Goal: Task Accomplishment & Management: Complete application form

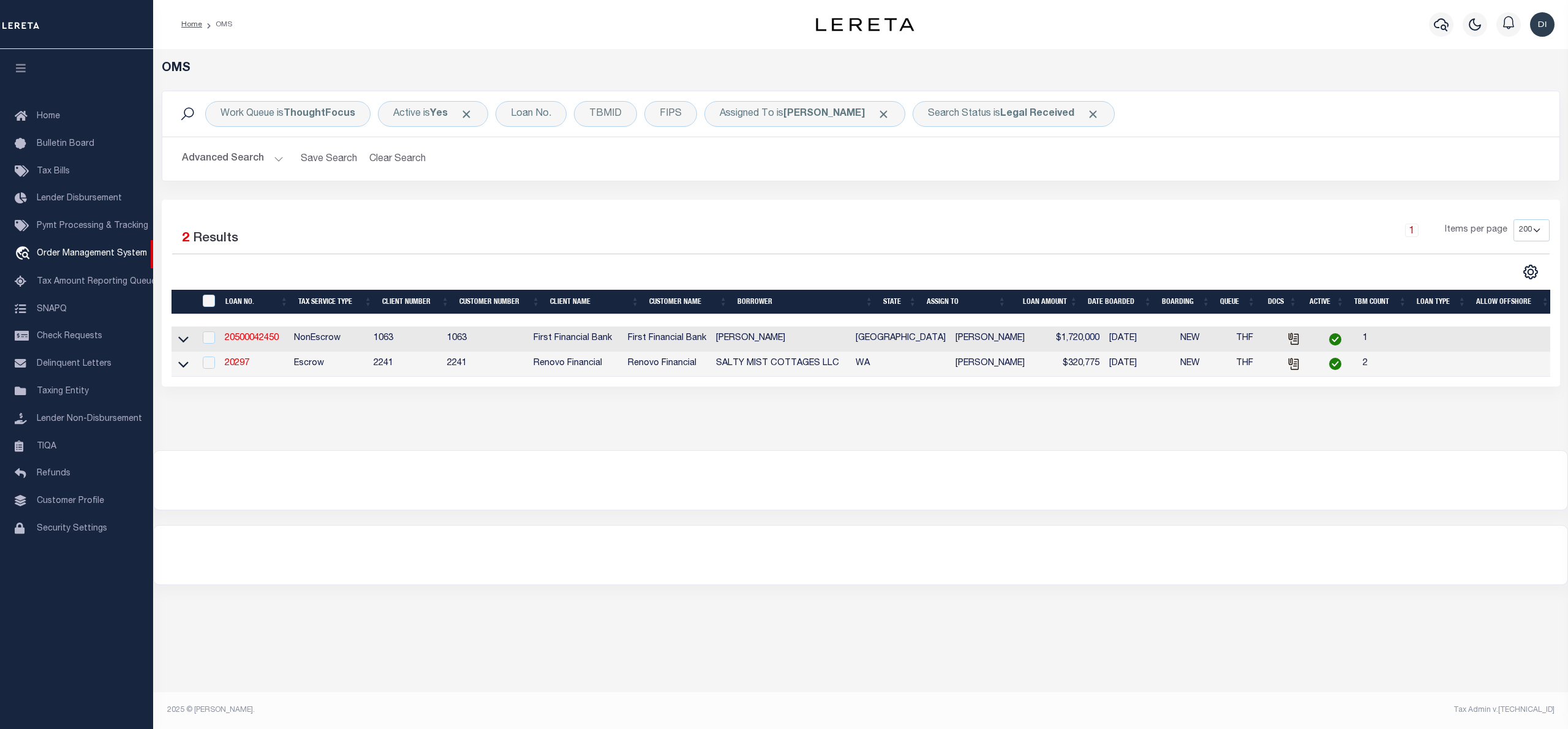
select select "200"
click at [240, 361] on td "20297" at bounding box center [254, 364] width 68 height 25
checkbox input "true"
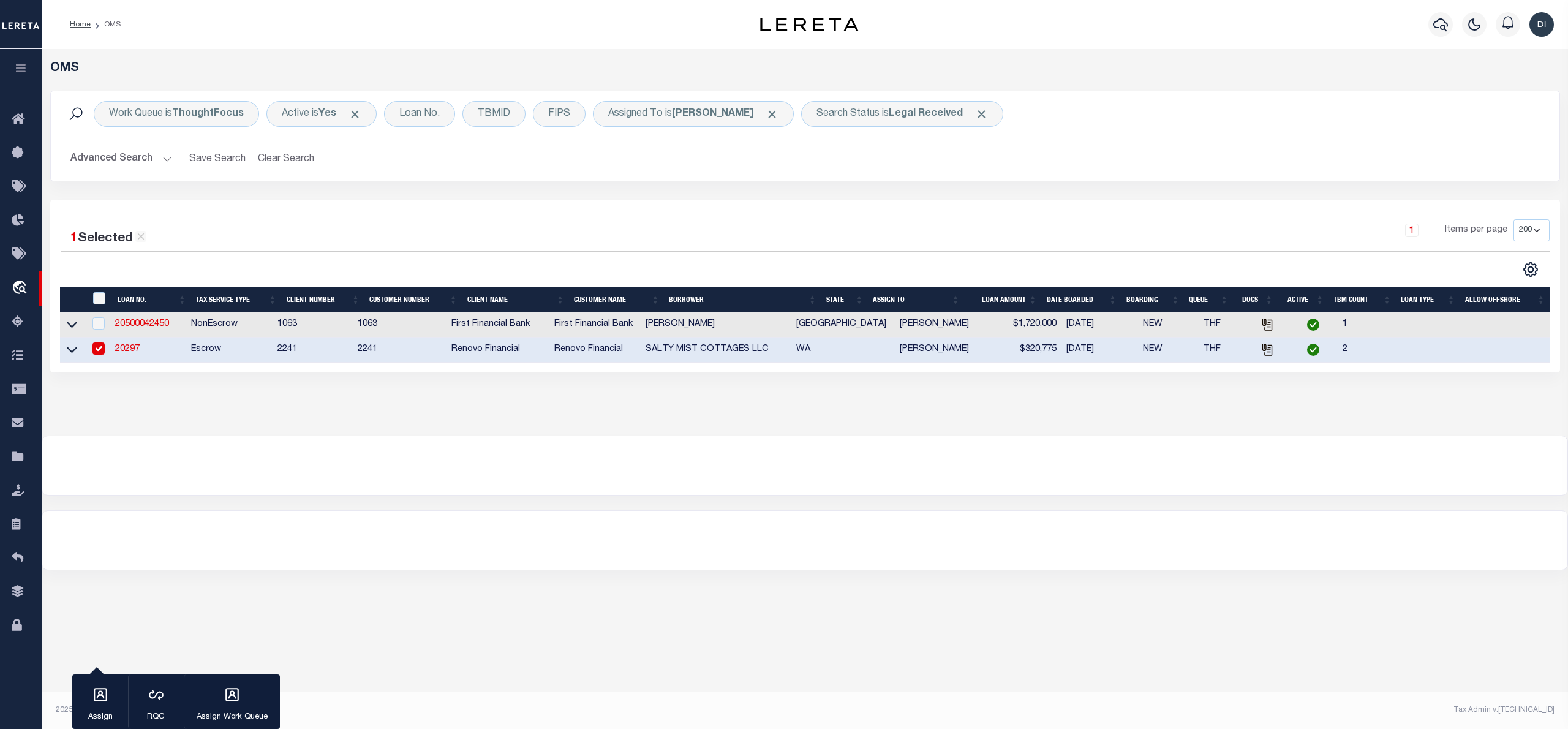
click at [131, 350] on link "20297" at bounding box center [127, 349] width 25 height 8
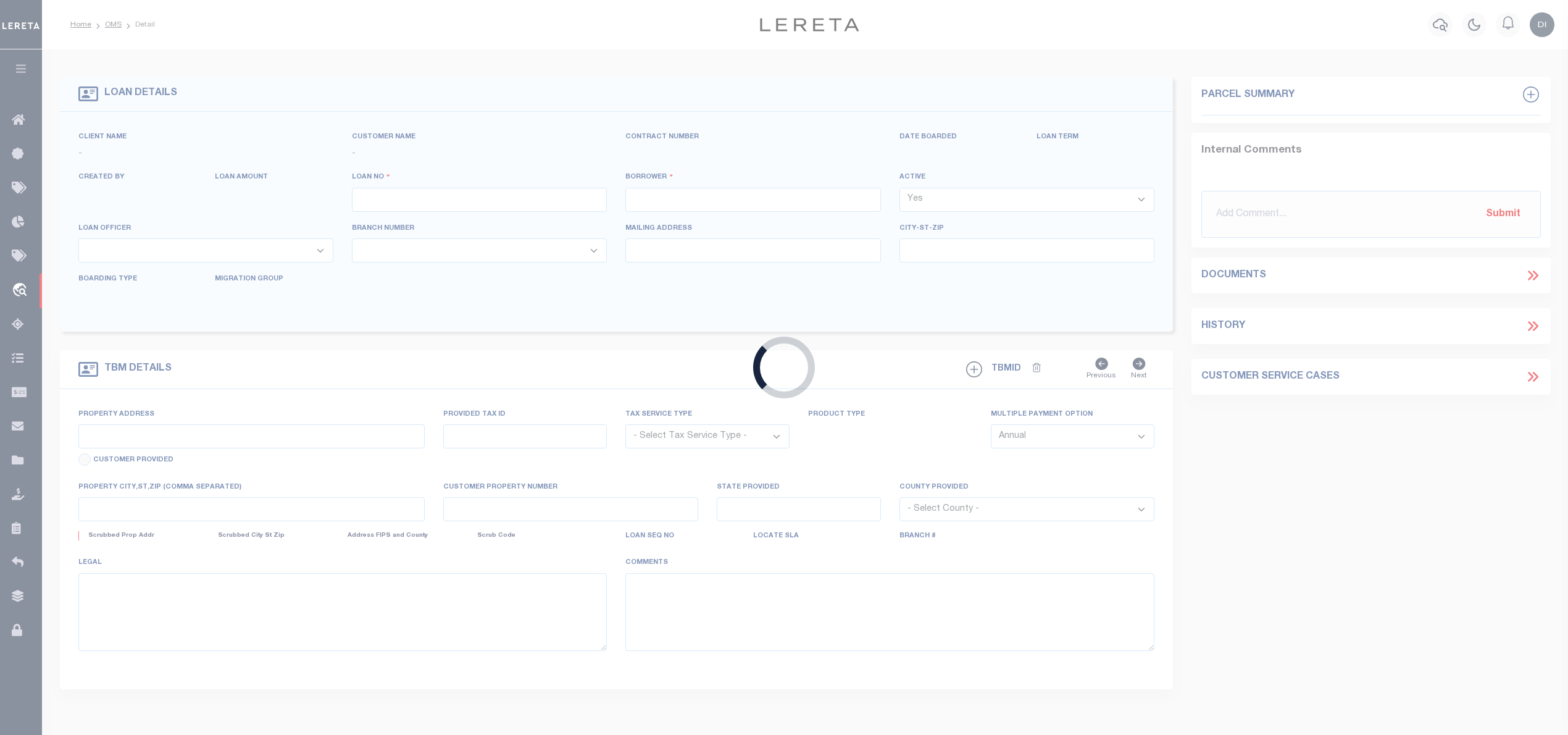
type input "20297"
type input "SALTY MIST COTTAGES LLC"
select select
type input "[STREET_ADDRESS]"
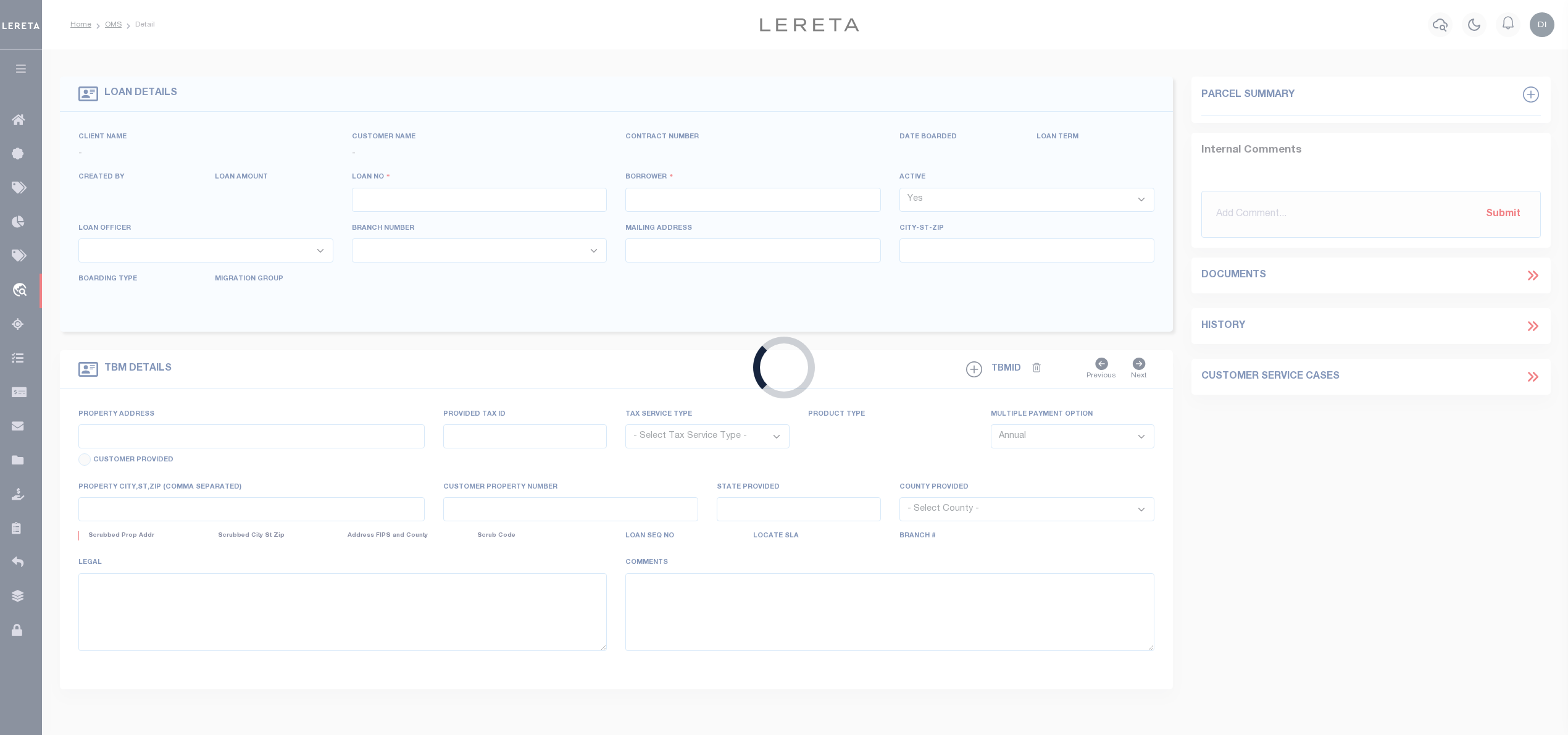
type input "Brier WA 98036"
select select "400"
select select "Escrow"
type input "[STREET_ADDRESS]"
select select
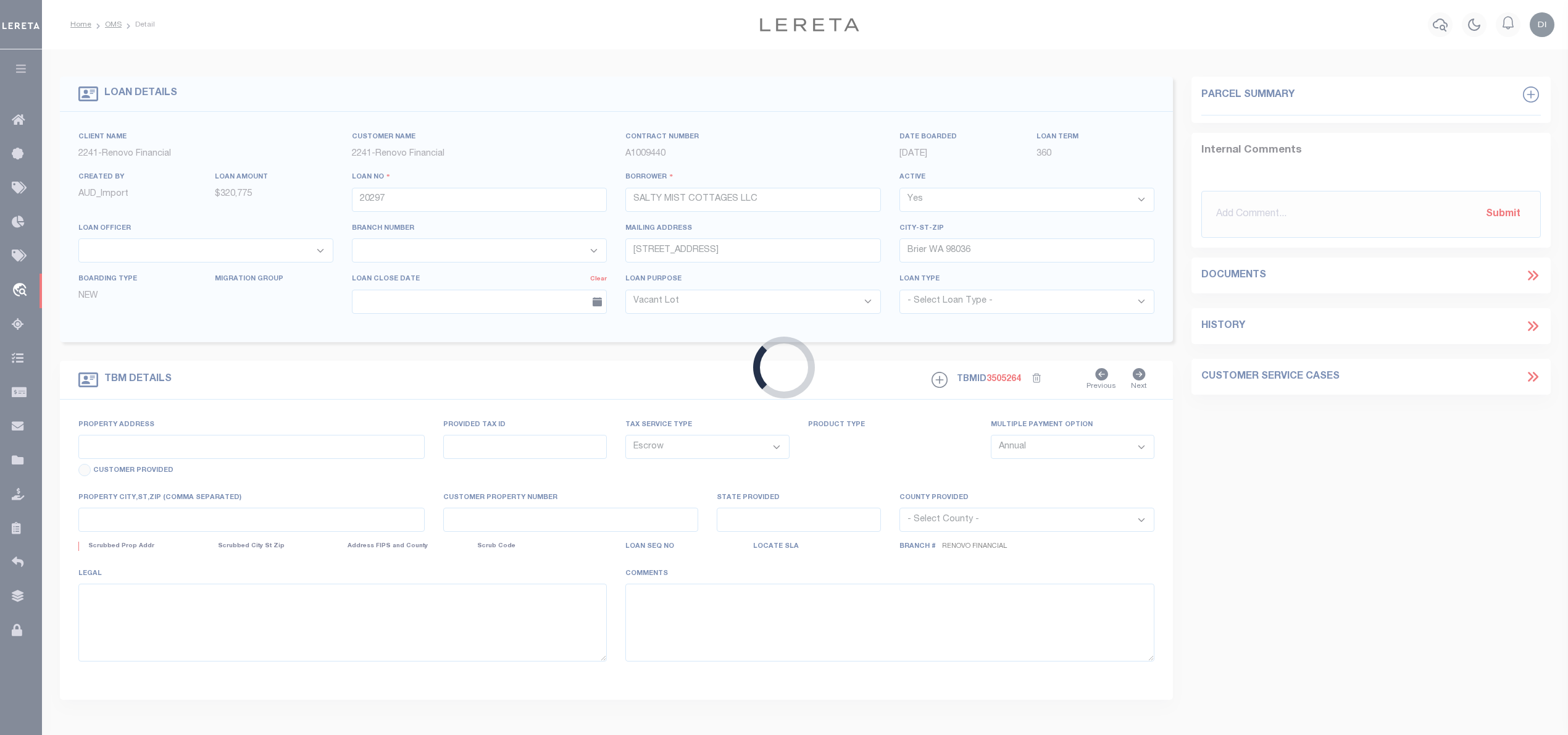
type input "[GEOGRAPHIC_DATA]"
type input "a0kUS00000CJp37"
type input "WA"
select select
type textarea "LEGAL REQUIRED"
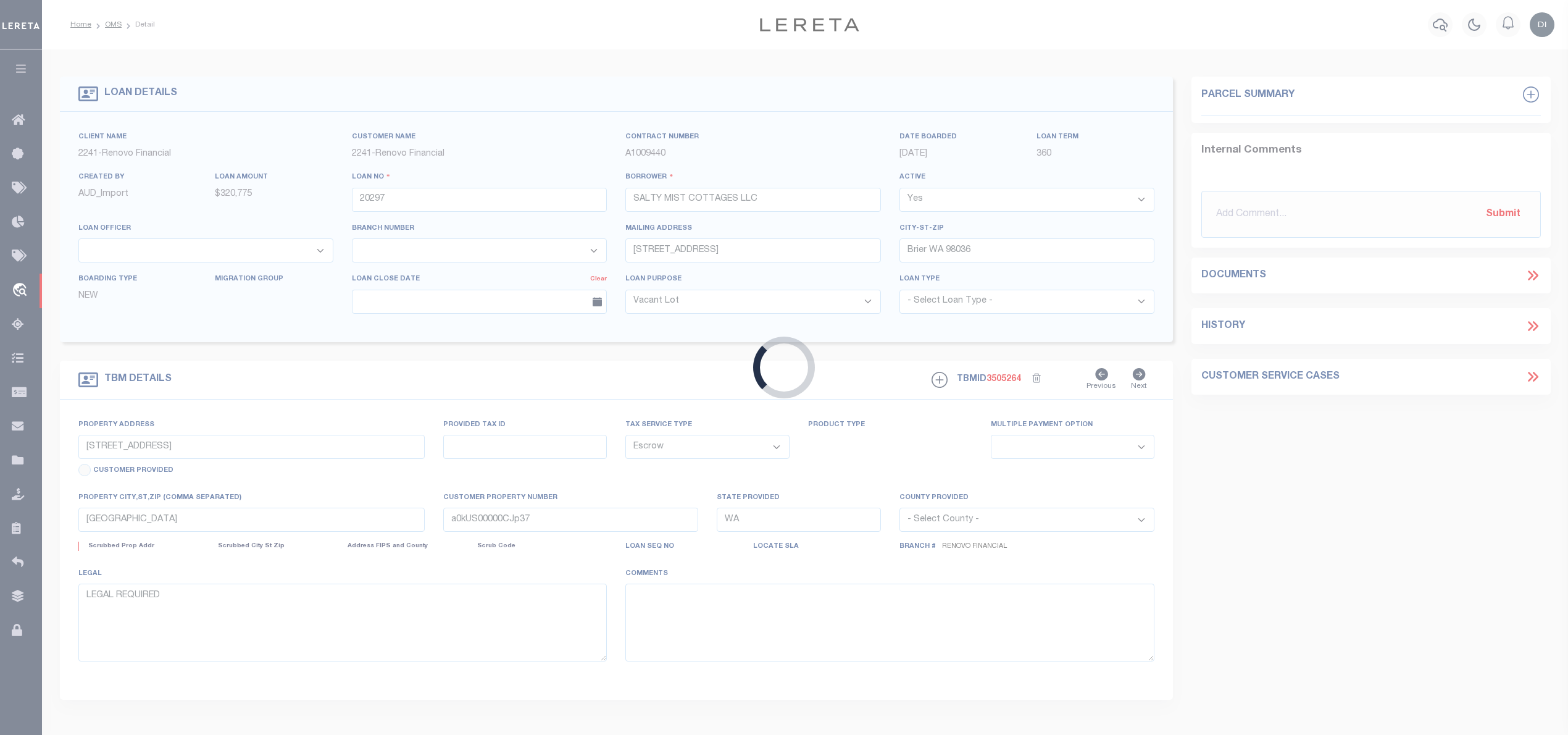
select select "25066"
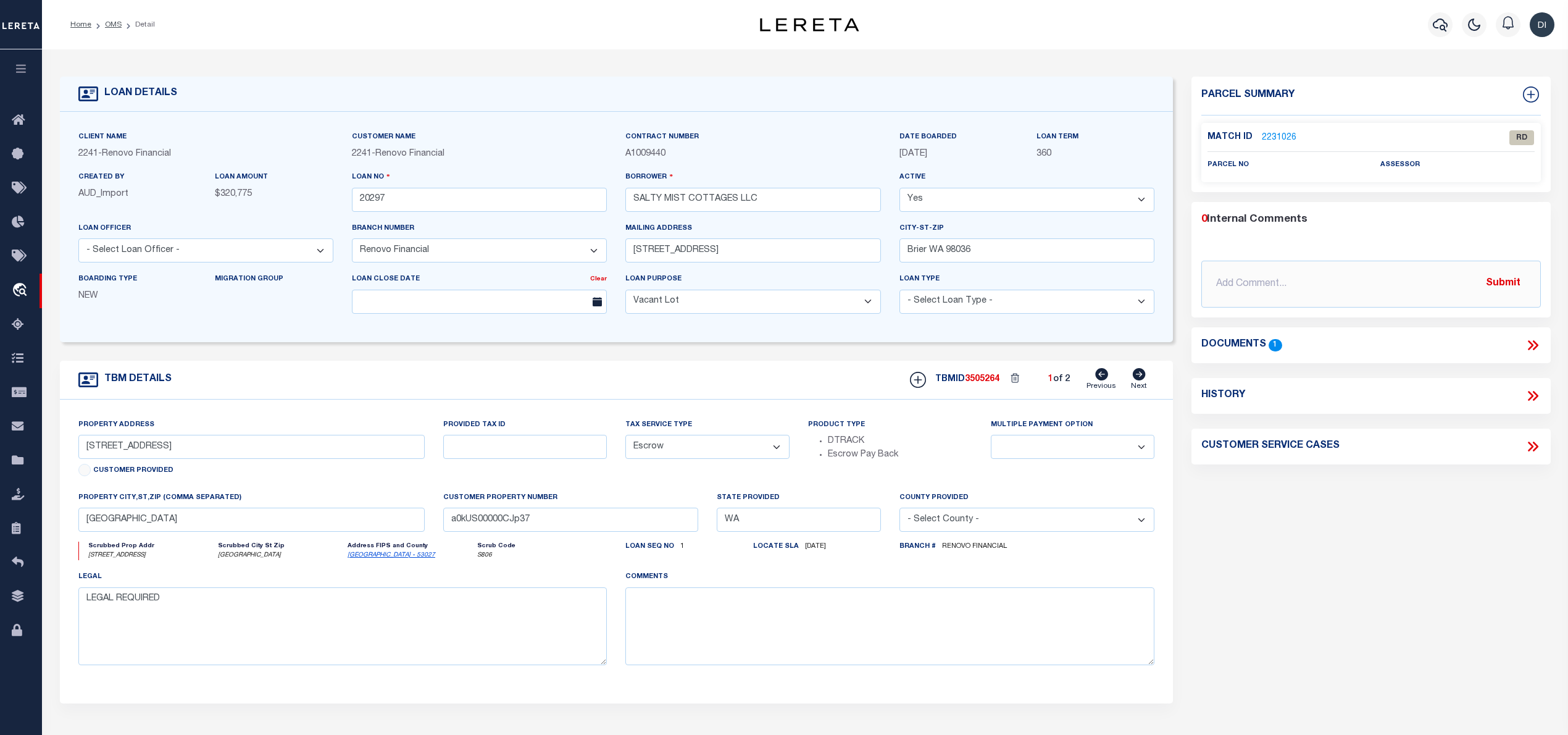
click at [1532, 341] on icon at bounding box center [1532, 345] width 16 height 16
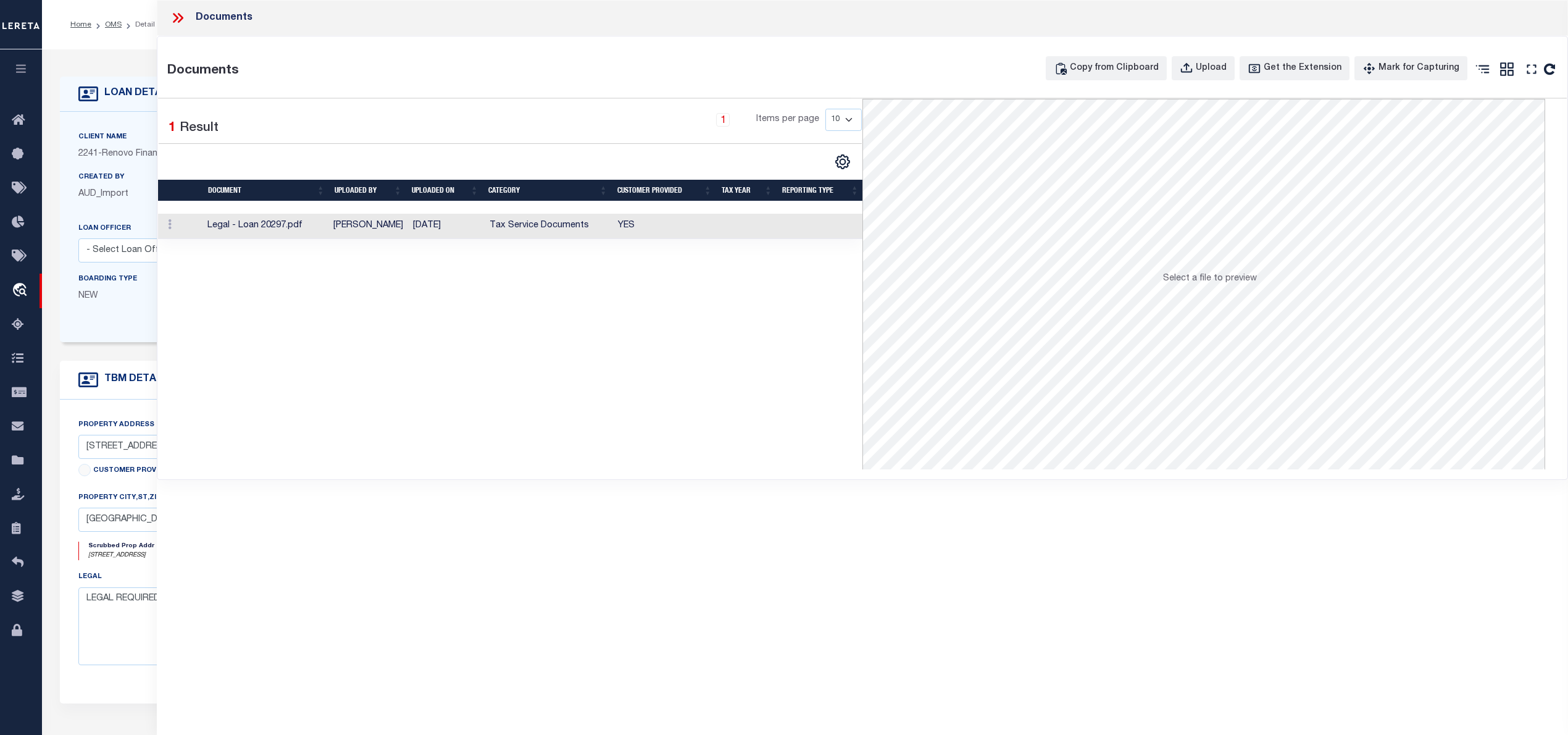
click at [629, 228] on td "YES" at bounding box center [664, 226] width 104 height 26
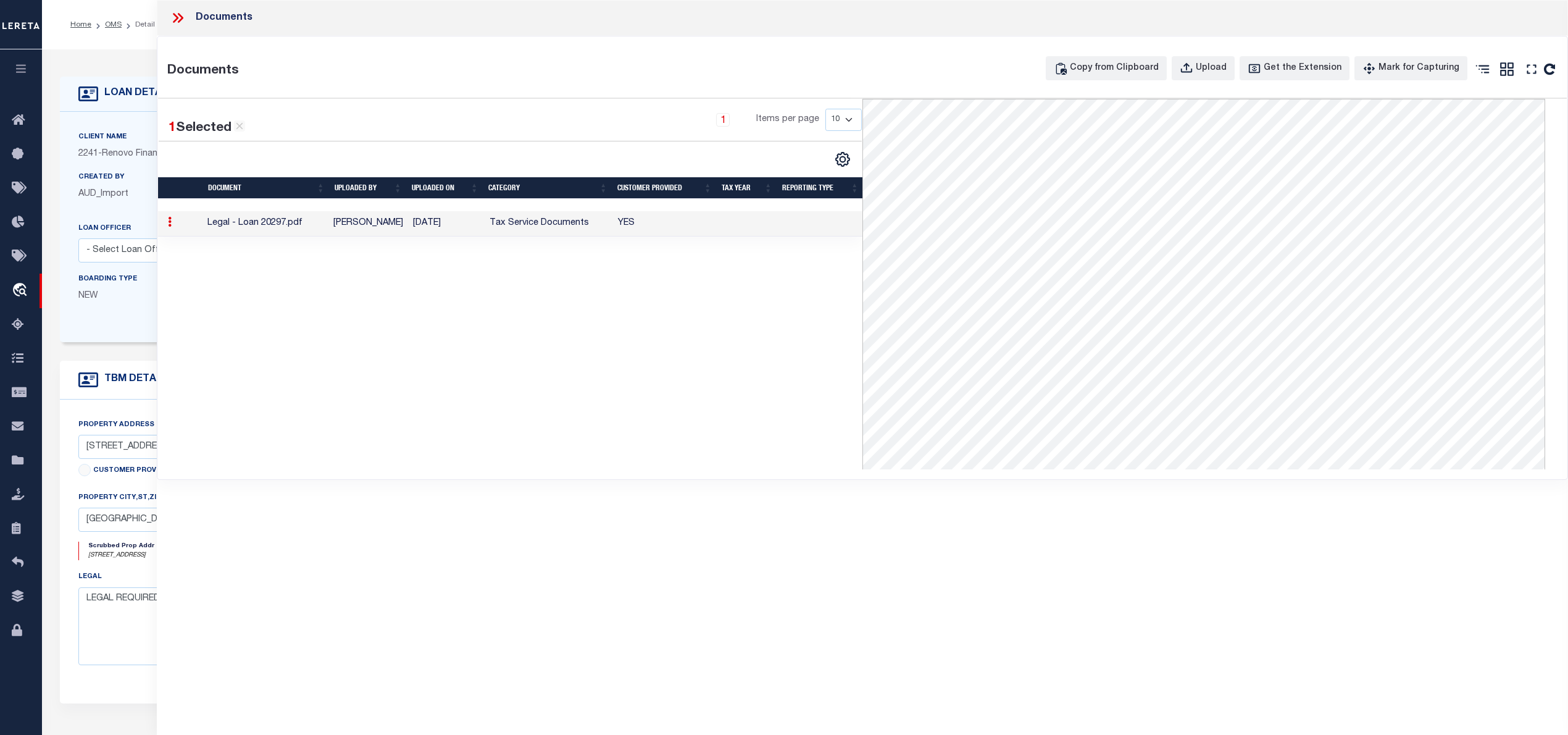
click at [176, 18] on icon at bounding box center [177, 17] width 16 height 16
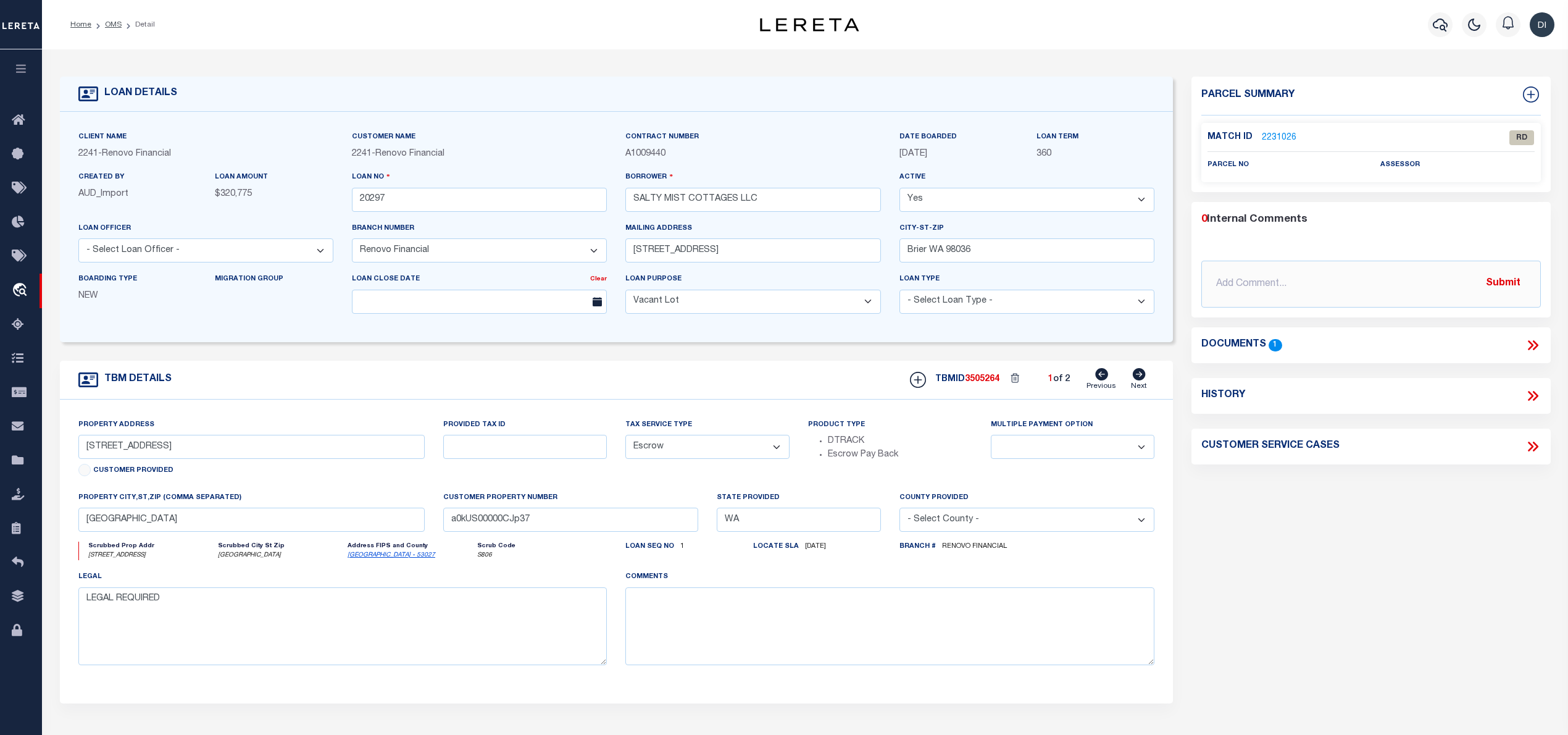
click at [1280, 137] on link "2231026" at bounding box center [1280, 138] width 35 height 13
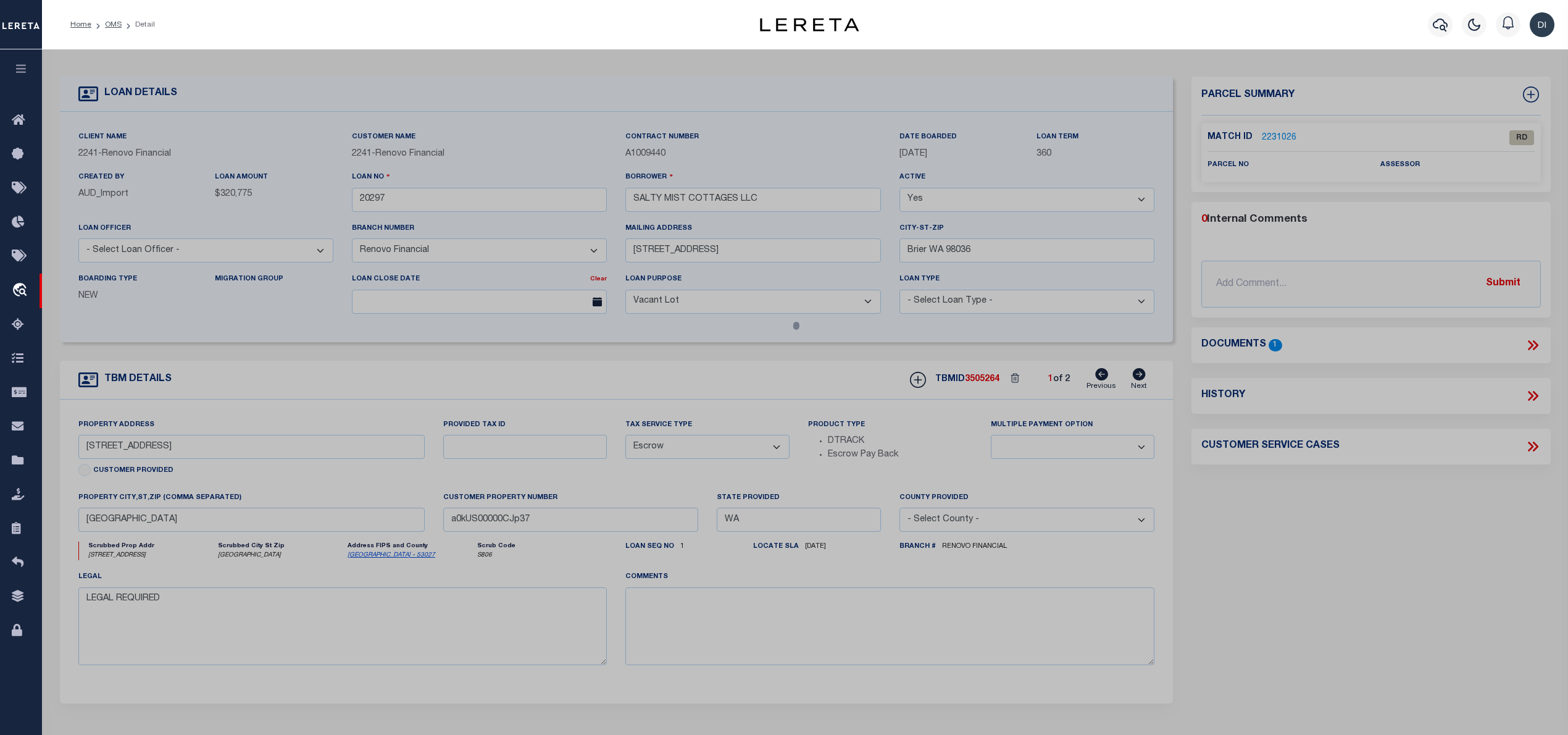
checkbox input "false"
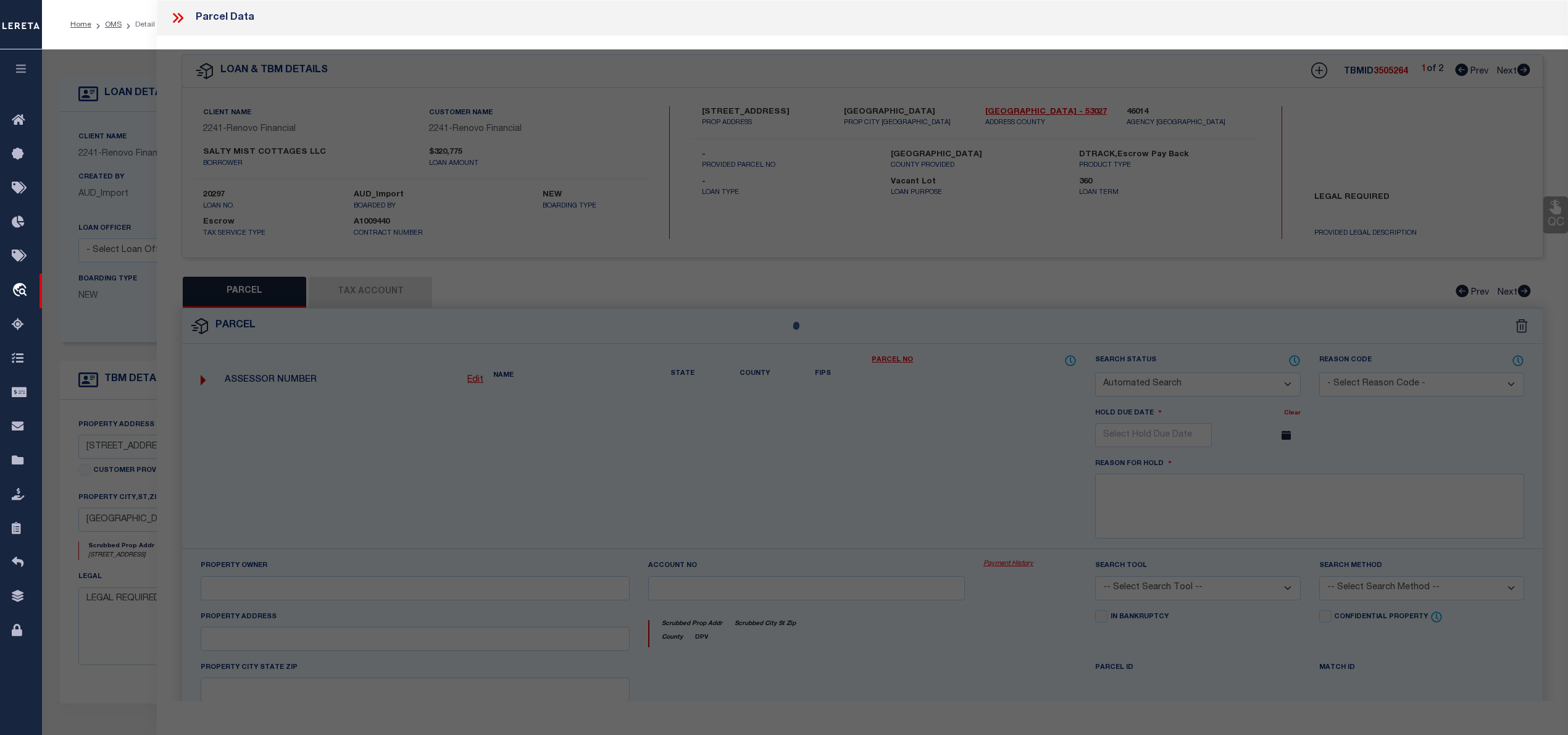
select select "RD"
checkbox input "false"
type textarea "Document uploaded that satisfies a legal requirement, changing from [GEOGRAPHIC…"
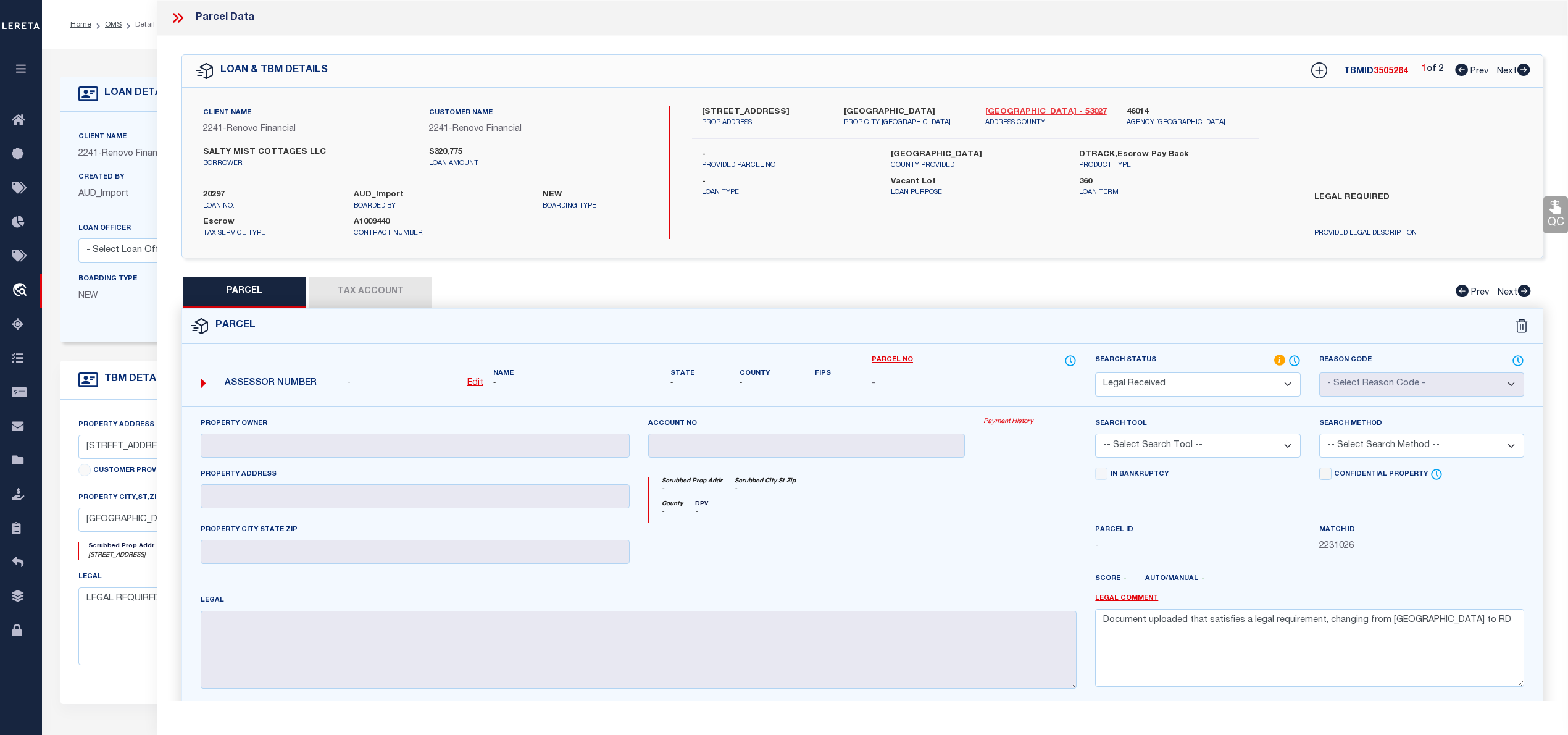
click at [1010, 108] on link "[GEOGRAPHIC_DATA] - 53027" at bounding box center [1047, 112] width 123 height 12
